Goal: Task Accomplishment & Management: Manage account settings

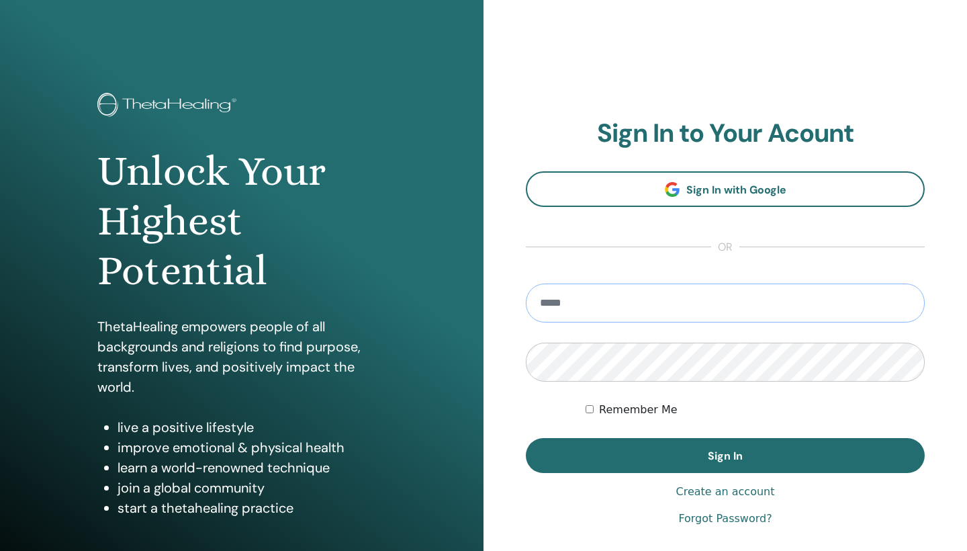
type input "**********"
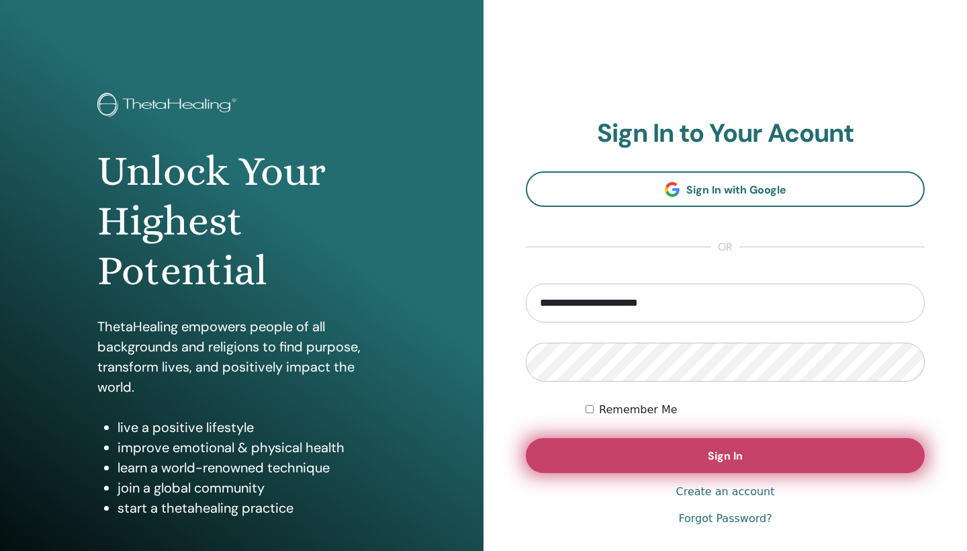
click at [620, 466] on button "Sign In" at bounding box center [725, 455] width 399 height 35
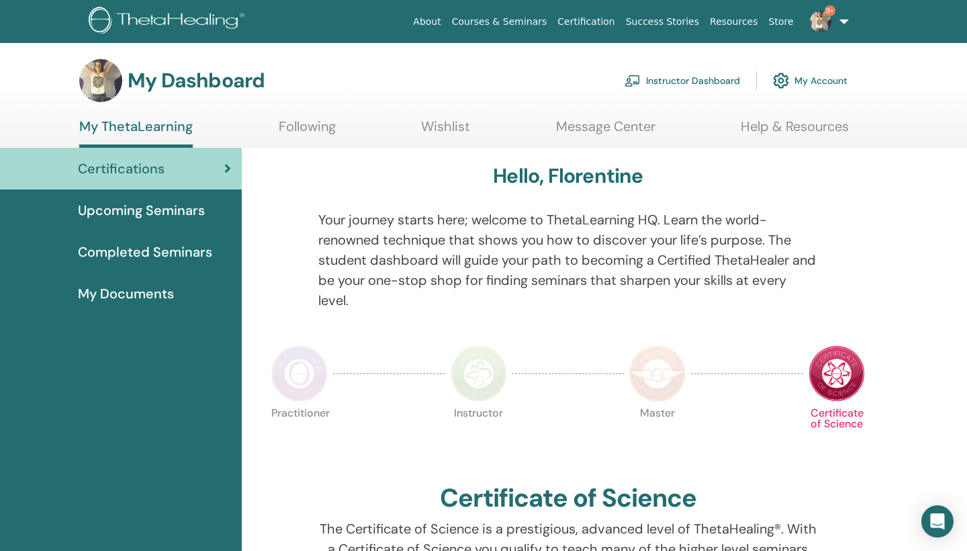
click at [679, 81] on link "Instructor Dashboard" at bounding box center [681, 81] width 115 height 30
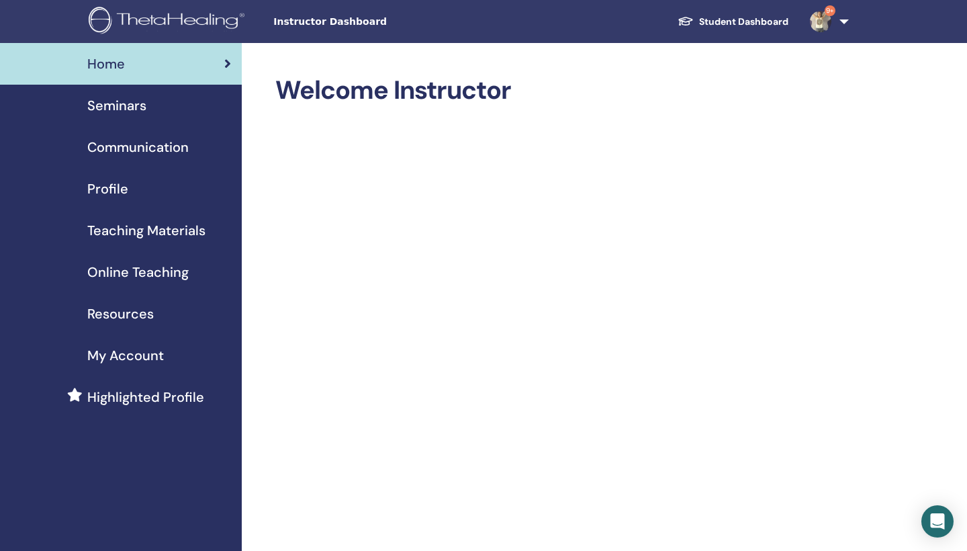
click at [114, 95] on link "Seminars" at bounding box center [121, 106] width 242 height 42
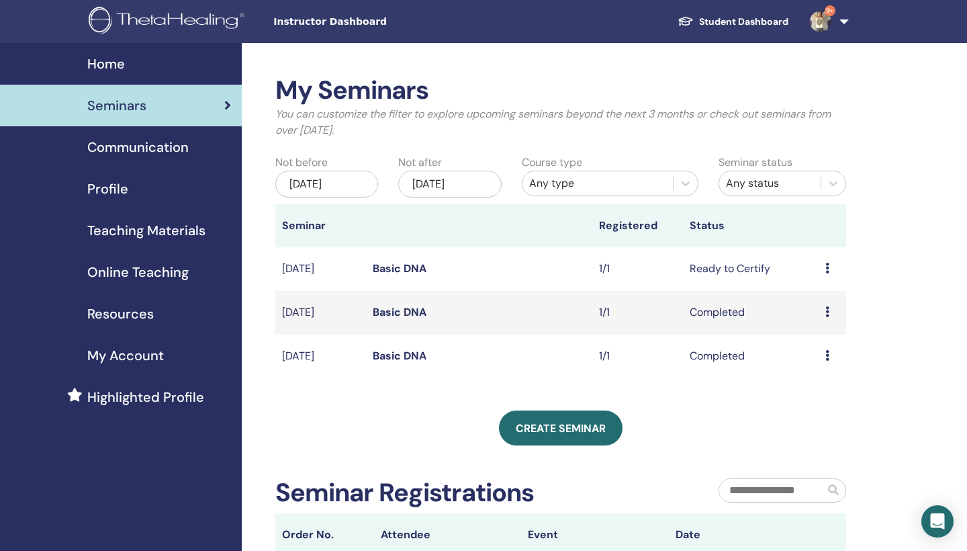
click at [125, 154] on span "Communication" at bounding box center [137, 147] width 101 height 20
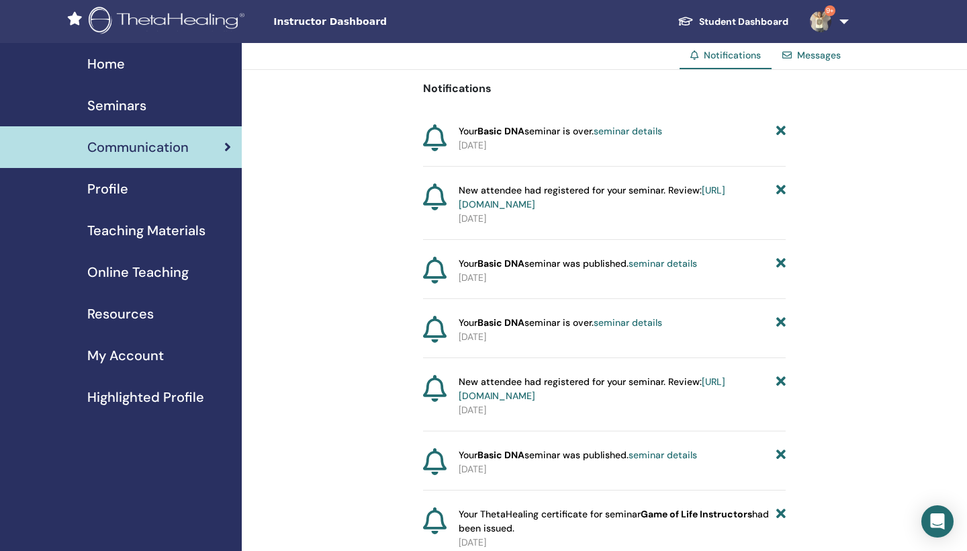
click at [133, 195] on div "Profile" at bounding box center [121, 189] width 220 height 20
